Goal: Task Accomplishment & Management: Use online tool/utility

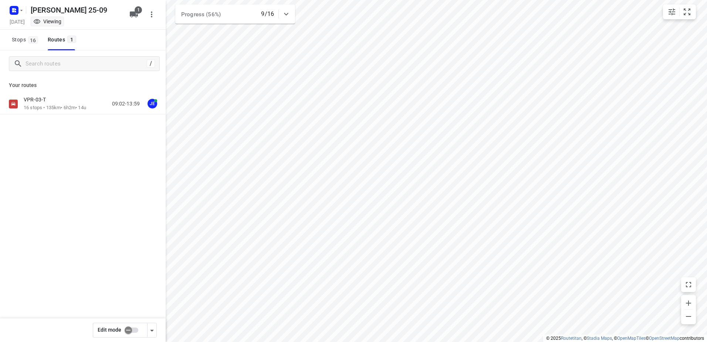
click at [59, 96] on div "VPR-03-T" at bounding box center [55, 100] width 62 height 8
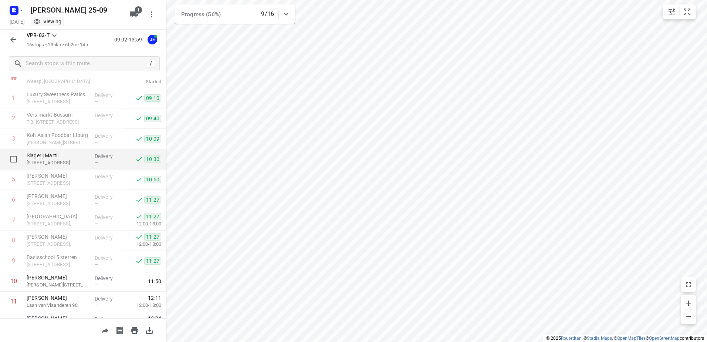
scroll to position [37, 0]
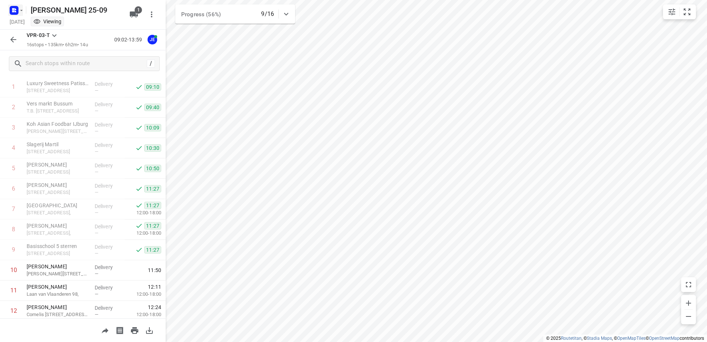
click at [18, 6] on icon "button" at bounding box center [14, 10] width 12 height 12
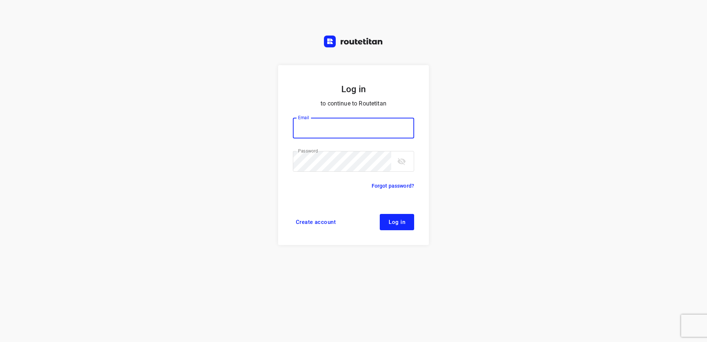
type input "horeca@kaddour.nl"
click at [400, 214] on button "Log in" at bounding box center [397, 222] width 34 height 16
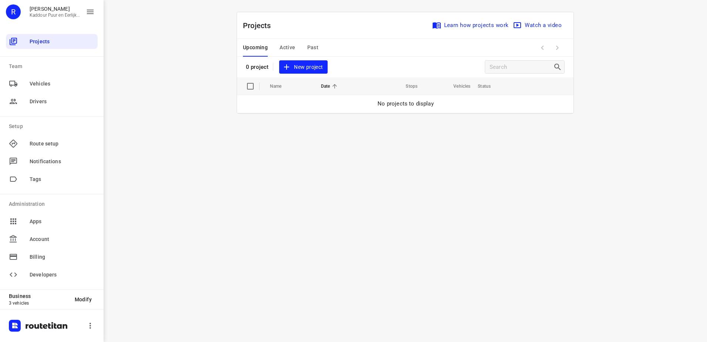
click at [287, 51] on span "Active" at bounding box center [287, 47] width 16 height 9
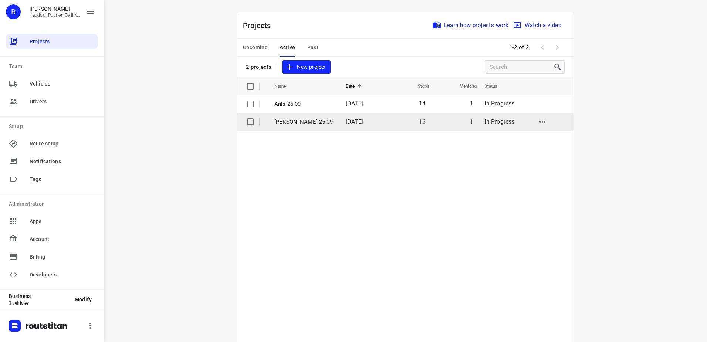
click at [311, 118] on p "[PERSON_NAME] 25-09" at bounding box center [304, 122] width 60 height 9
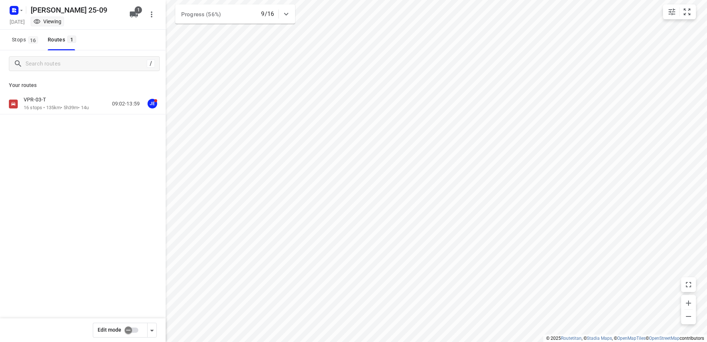
click at [61, 102] on div "VPR-03-T" at bounding box center [56, 100] width 65 height 8
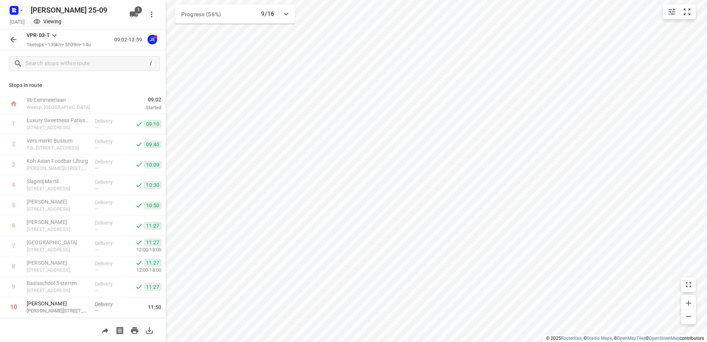
click at [13, 14] on rect "button" at bounding box center [14, 10] width 9 height 9
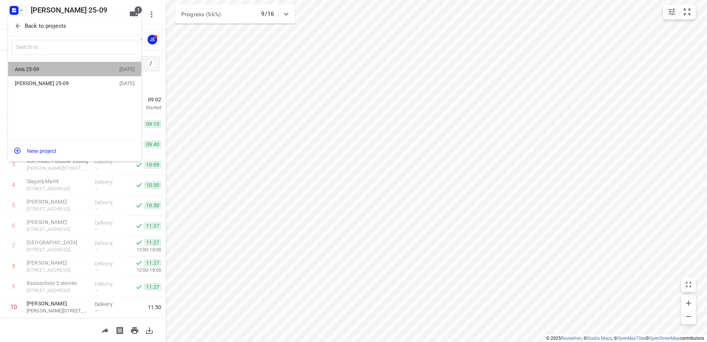
click at [48, 66] on div "Anis 25-09" at bounding box center [57, 69] width 85 height 6
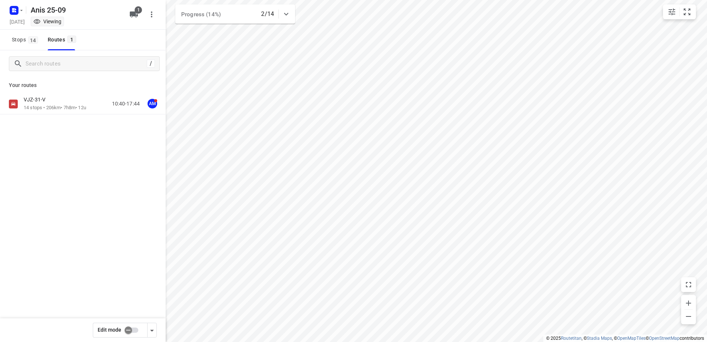
click at [50, 105] on p "14 stops • 206km • 7h8m • 12u" at bounding box center [55, 107] width 62 height 7
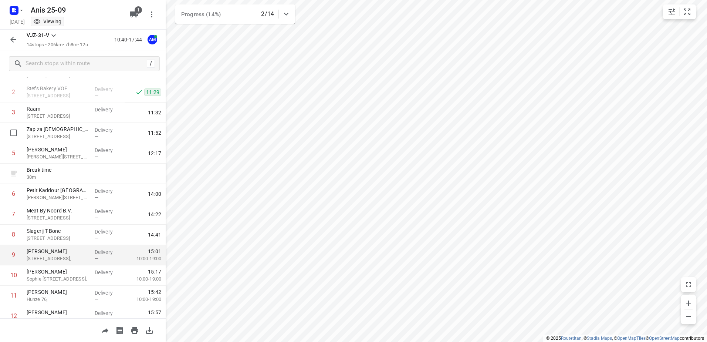
scroll to position [121, 0]
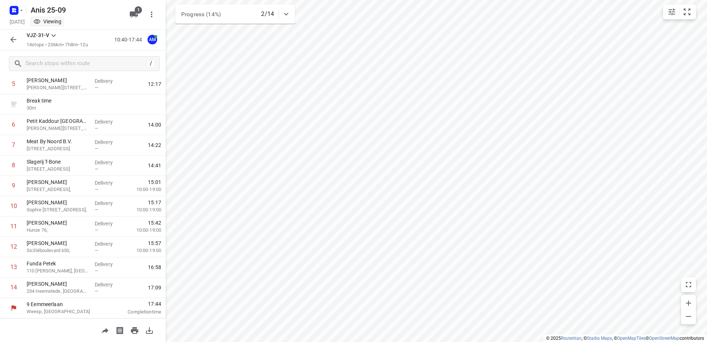
click at [8, 51] on div "/" at bounding box center [83, 63] width 166 height 27
click at [9, 41] on icon "button" at bounding box center [13, 39] width 9 height 9
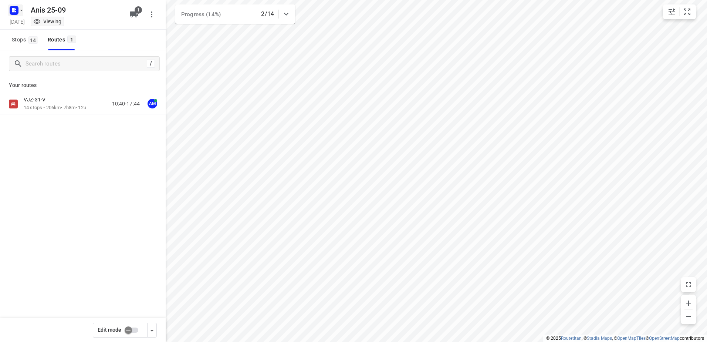
click at [16, 13] on rect "button" at bounding box center [14, 10] width 9 height 9
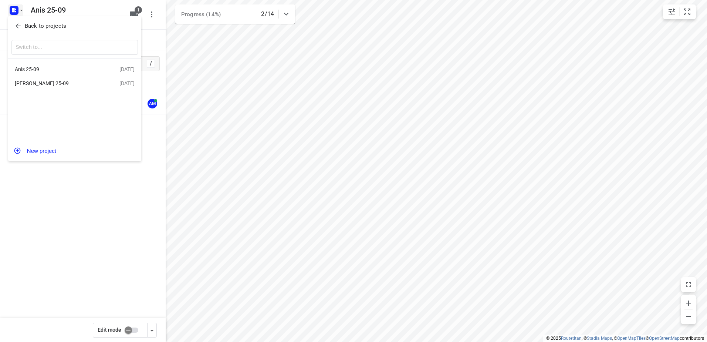
click at [67, 84] on div "[PERSON_NAME] 25-09" at bounding box center [57, 83] width 85 height 6
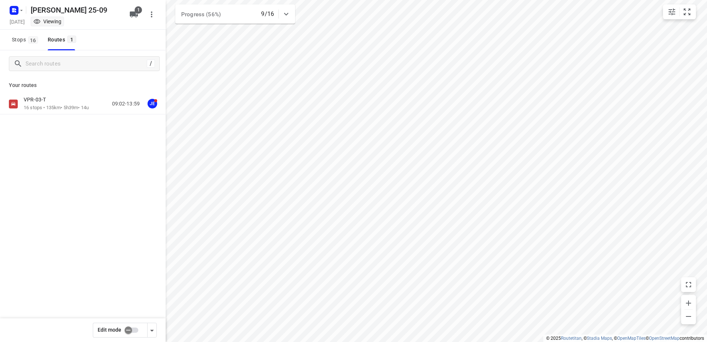
click at [60, 104] on p "16 stops • 135km • 5h39m • 14u" at bounding box center [56, 107] width 65 height 7
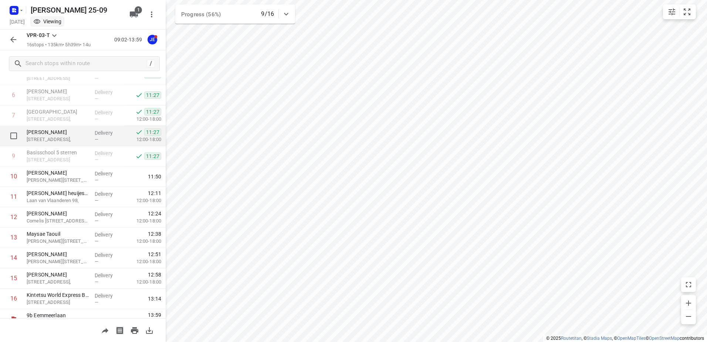
scroll to position [142, 0]
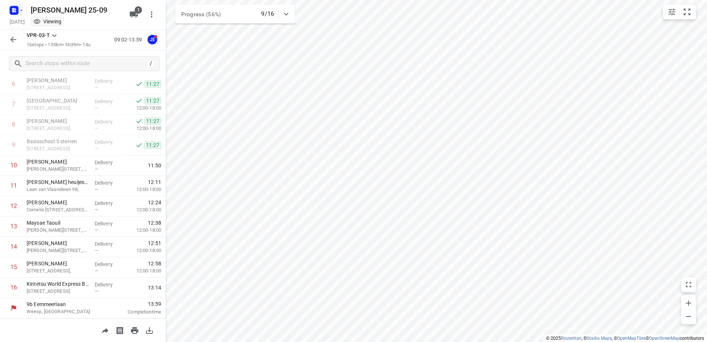
click at [19, 11] on icon "button" at bounding box center [21, 10] width 6 height 6
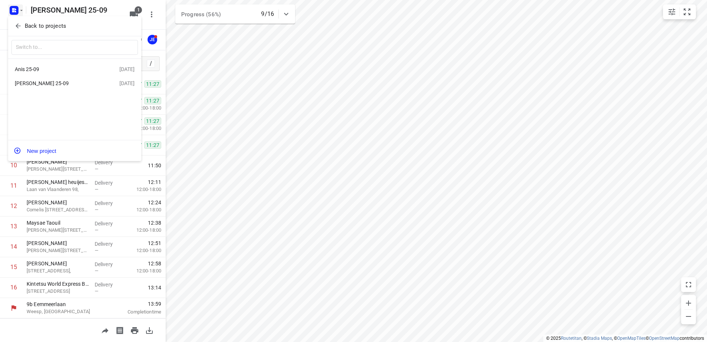
click at [72, 84] on div "[PERSON_NAME] 25-09" at bounding box center [57, 83] width 85 height 6
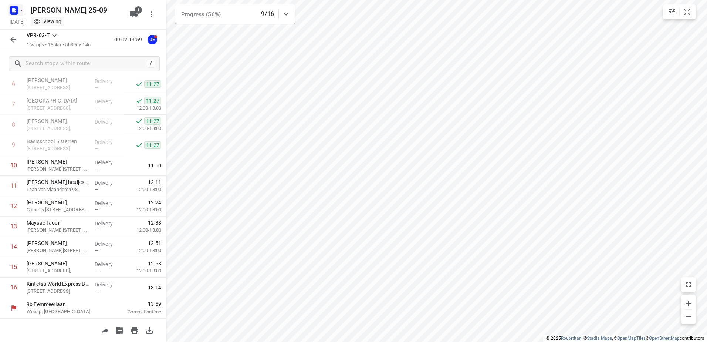
click at [22, 10] on icon "button" at bounding box center [21, 10] width 6 height 6
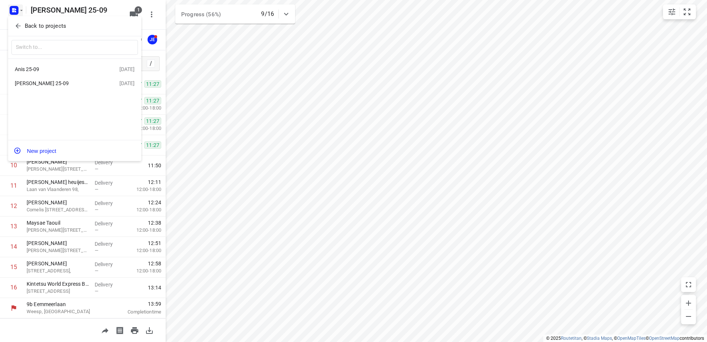
click at [63, 71] on div "Anis 25-09" at bounding box center [57, 69] width 85 height 6
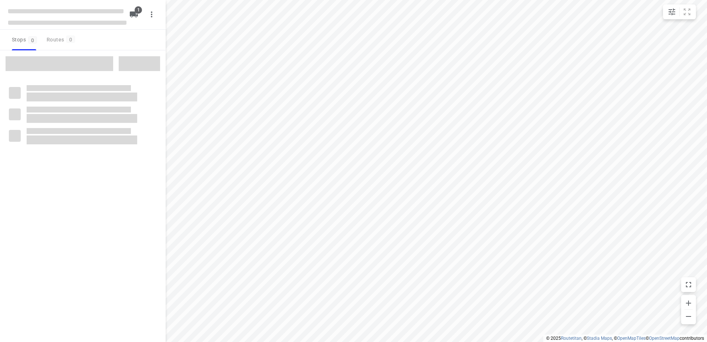
type input "distance"
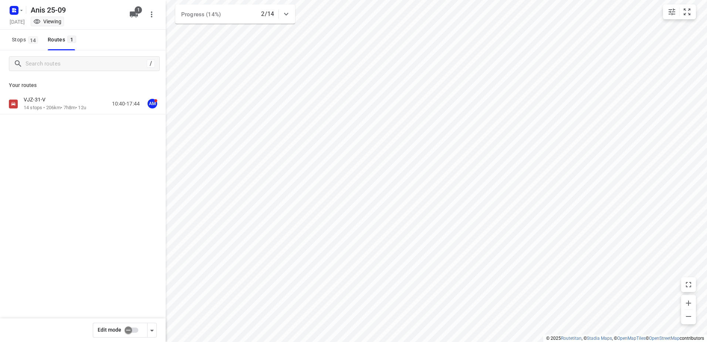
click at [59, 111] on p "14 stops • 206km • 7h8m • 12u" at bounding box center [55, 107] width 62 height 7
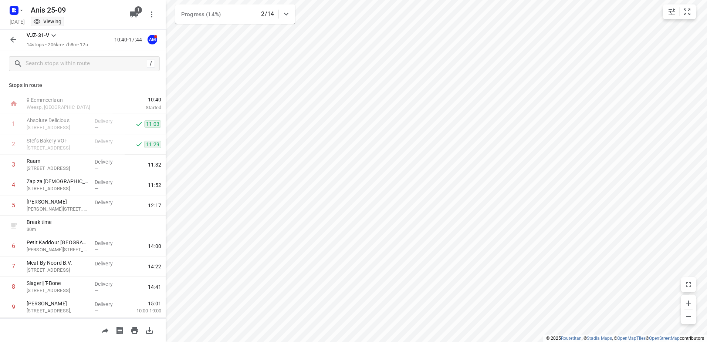
click at [15, 40] on icon "button" at bounding box center [13, 39] width 9 height 9
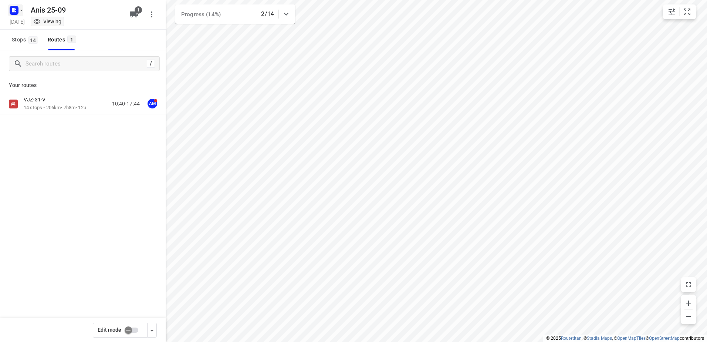
click at [21, 11] on icon "button" at bounding box center [21, 10] width 6 height 6
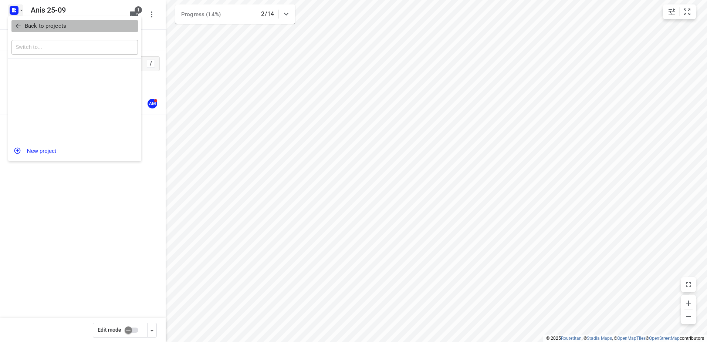
click at [48, 27] on p "Back to projects" at bounding box center [45, 26] width 41 height 9
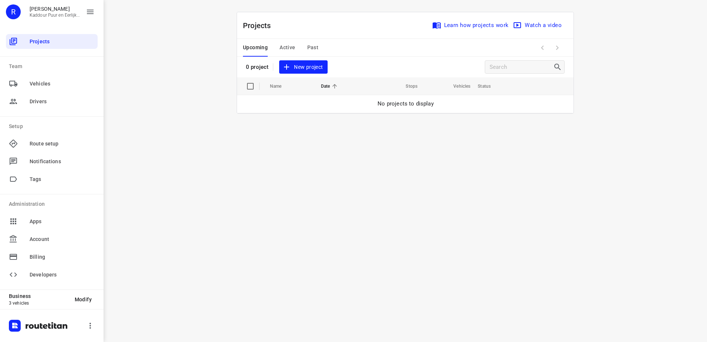
click at [138, 50] on div "i © 2025 Routetitan , © Stadia Maps , © OpenMapTiles © OpenStreetMap contributo…" at bounding box center [405, 171] width 603 height 342
click at [296, 50] on div "Upcoming Active Past" at bounding box center [286, 48] width 87 height 18
click at [292, 42] on button "Active" at bounding box center [287, 48] width 16 height 18
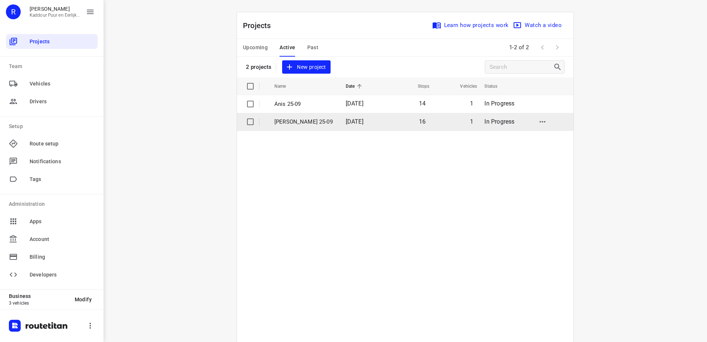
click at [309, 119] on p "[PERSON_NAME] 25-09" at bounding box center [304, 122] width 60 height 9
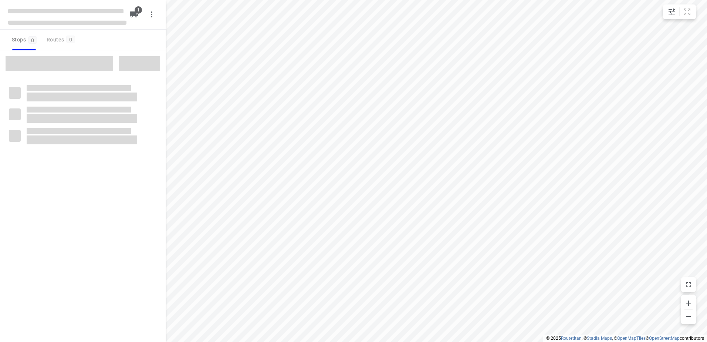
type input "distance"
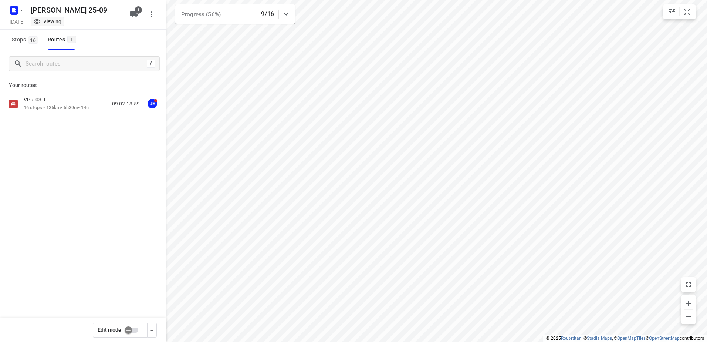
click at [61, 98] on div "VPR-03-T" at bounding box center [56, 100] width 65 height 8
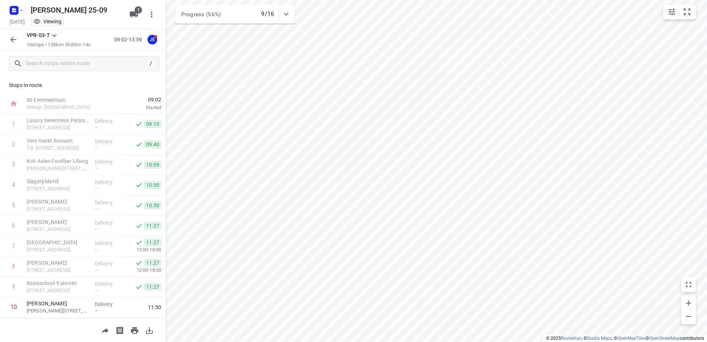
click at [18, 3] on div at bounding box center [16, 10] width 18 height 14
click at [19, 11] on icon "button" at bounding box center [21, 10] width 6 height 6
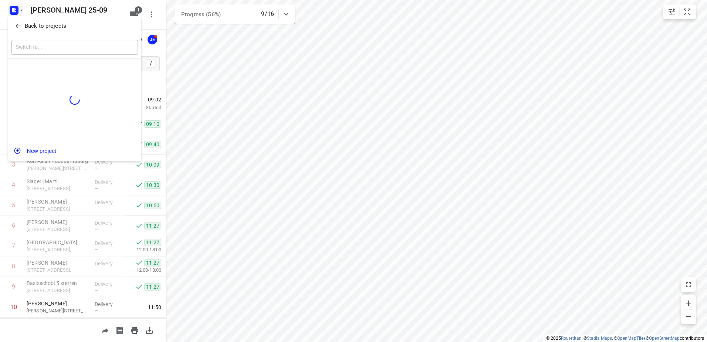
click at [47, 27] on p "Back to projects" at bounding box center [45, 26] width 41 height 9
